Goal: Ask a question

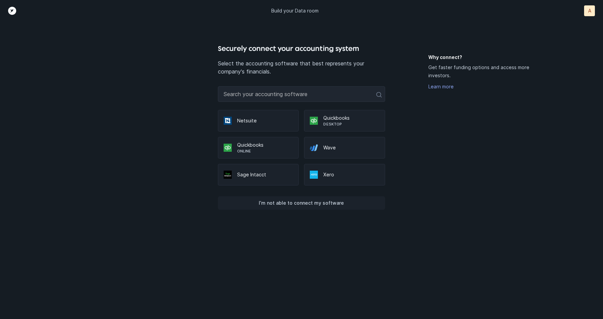
click at [323, 202] on p "I’m not able to connect my software" at bounding box center [301, 203] width 85 height 8
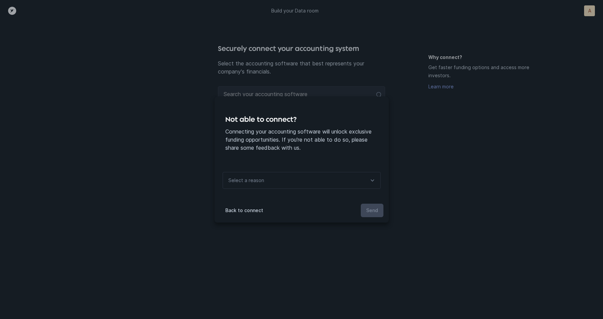
click at [308, 180] on div "Select a reason" at bounding box center [302, 180] width 158 height 17
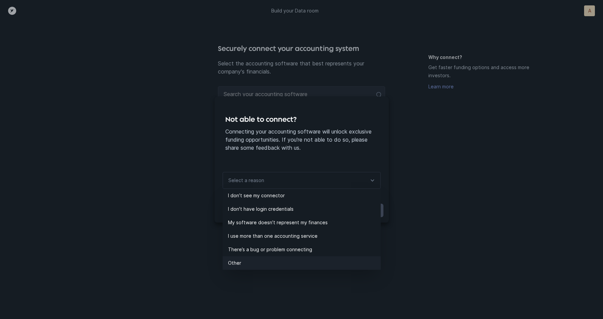
click at [273, 262] on p "Other" at bounding box center [304, 263] width 153 height 8
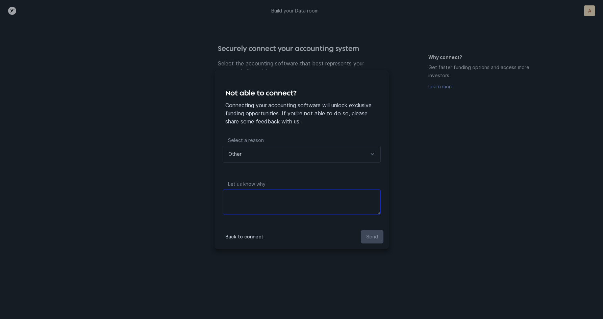
click at [271, 210] on textarea at bounding box center [302, 202] width 158 height 25
type textarea "N/A"
click at [374, 242] on button "Send" at bounding box center [372, 237] width 23 height 14
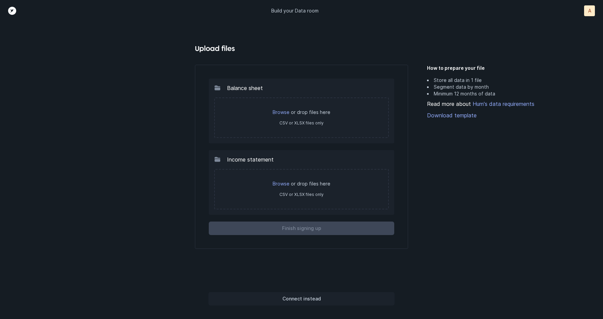
click at [311, 300] on p "Connect instead" at bounding box center [301, 299] width 38 height 8
